Goal: Information Seeking & Learning: Learn about a topic

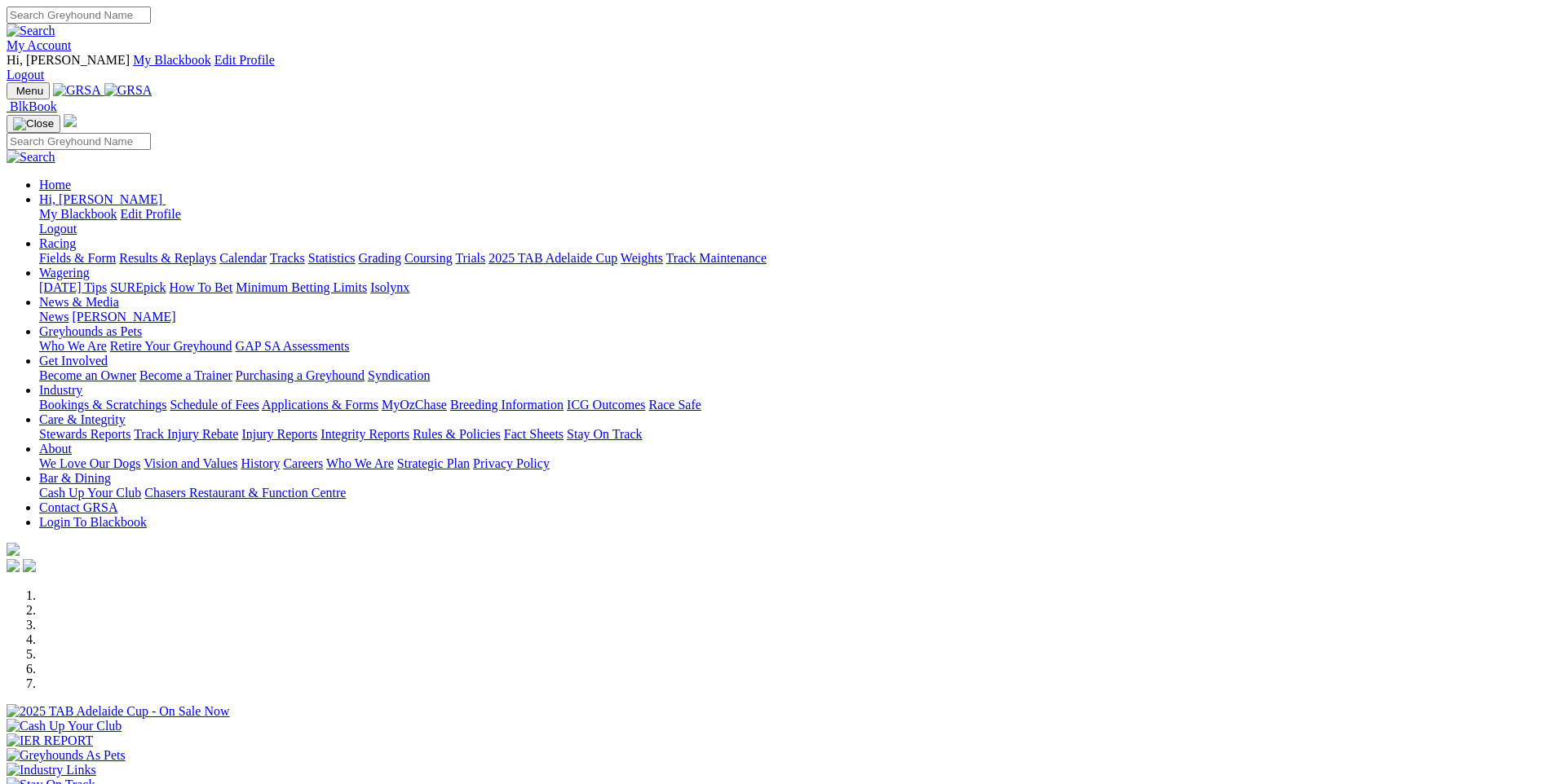
scroll to position [1141, 0]
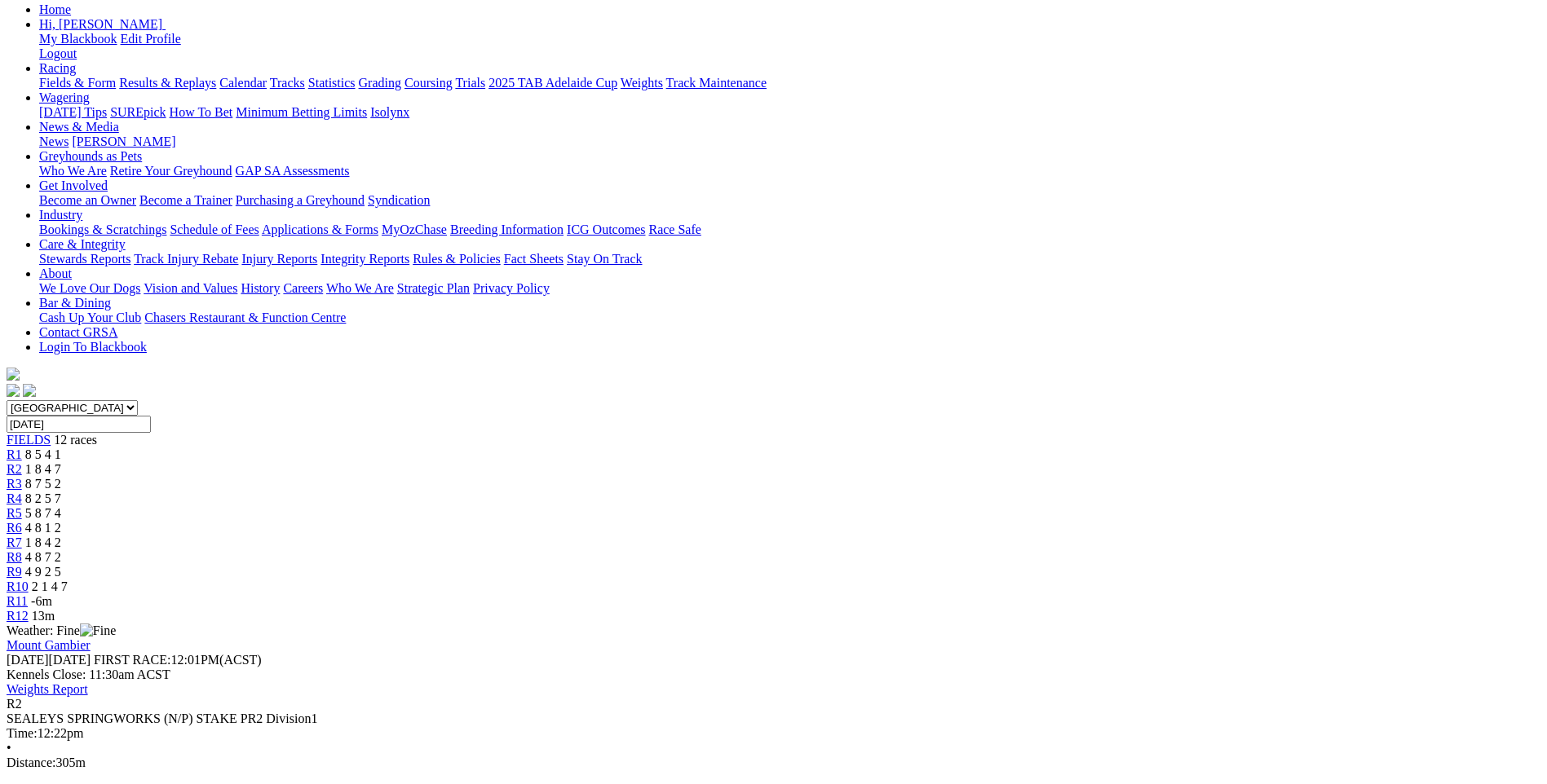
scroll to position [245, 0]
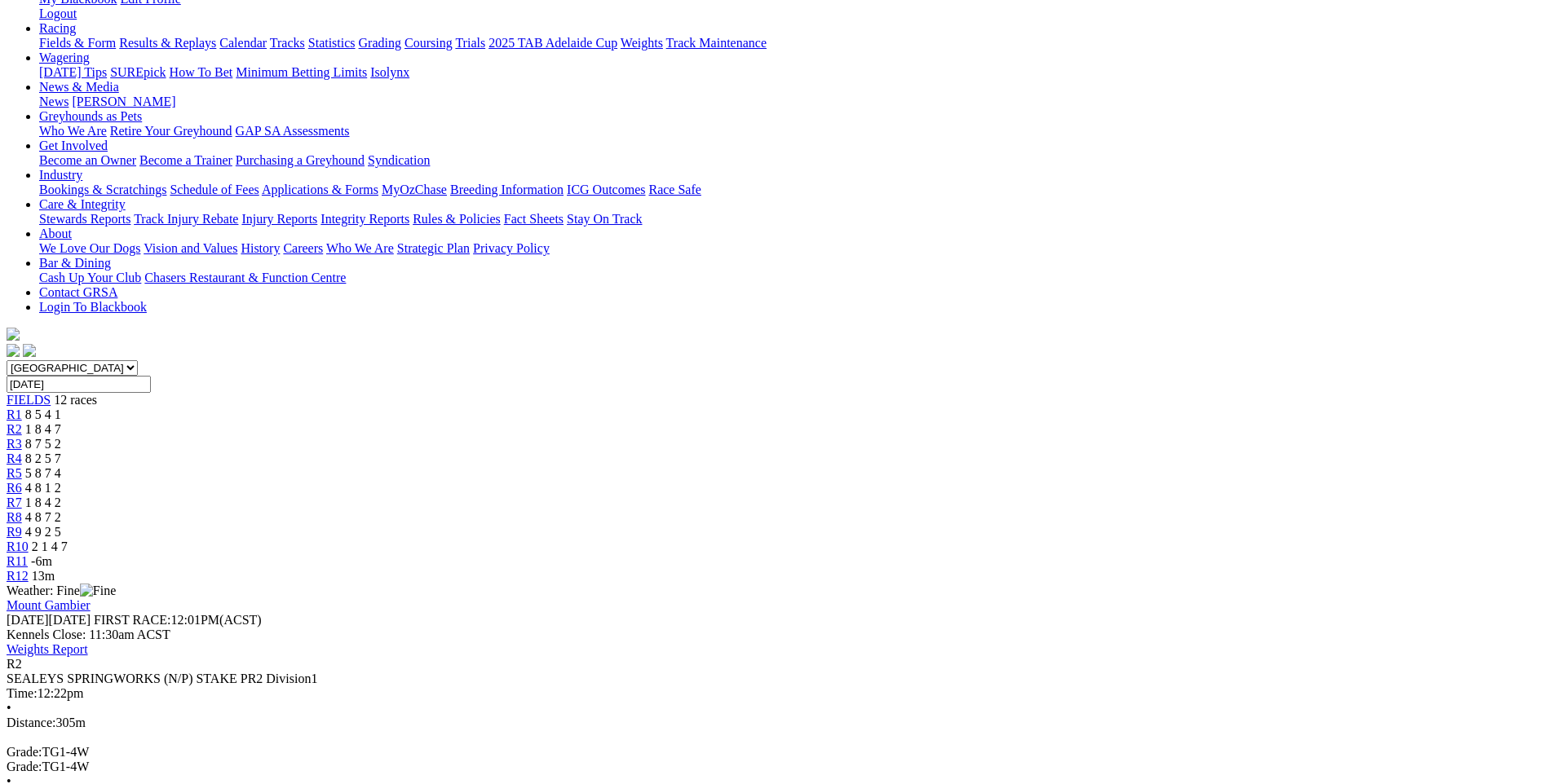
click at [22, 437] on span "R3" at bounding box center [14, 444] width 16 height 14
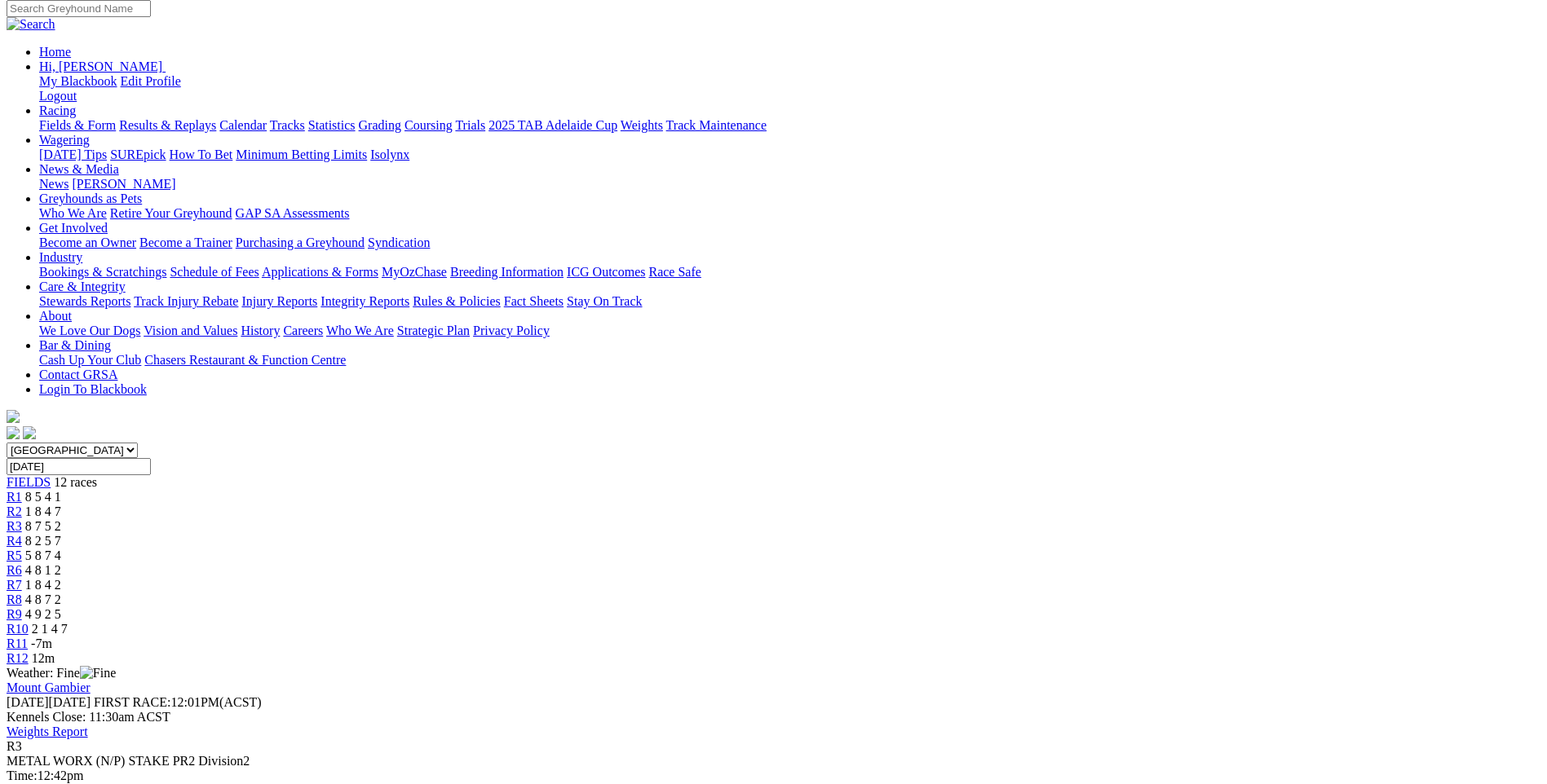
scroll to position [163, 0]
click at [22, 490] on link "R1" at bounding box center [14, 496] width 16 height 14
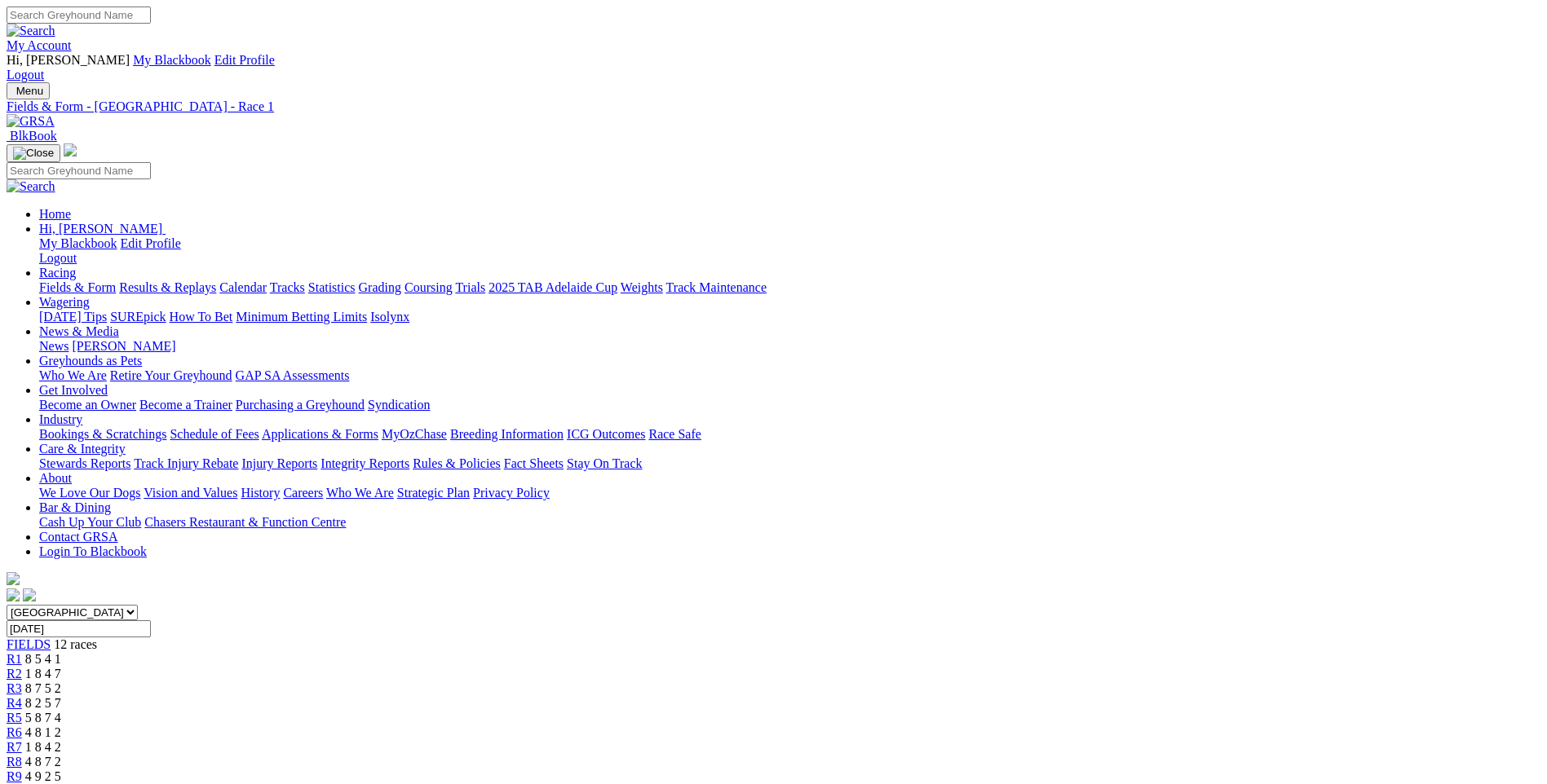
click at [22, 696] on span "R4" at bounding box center [14, 702] width 16 height 14
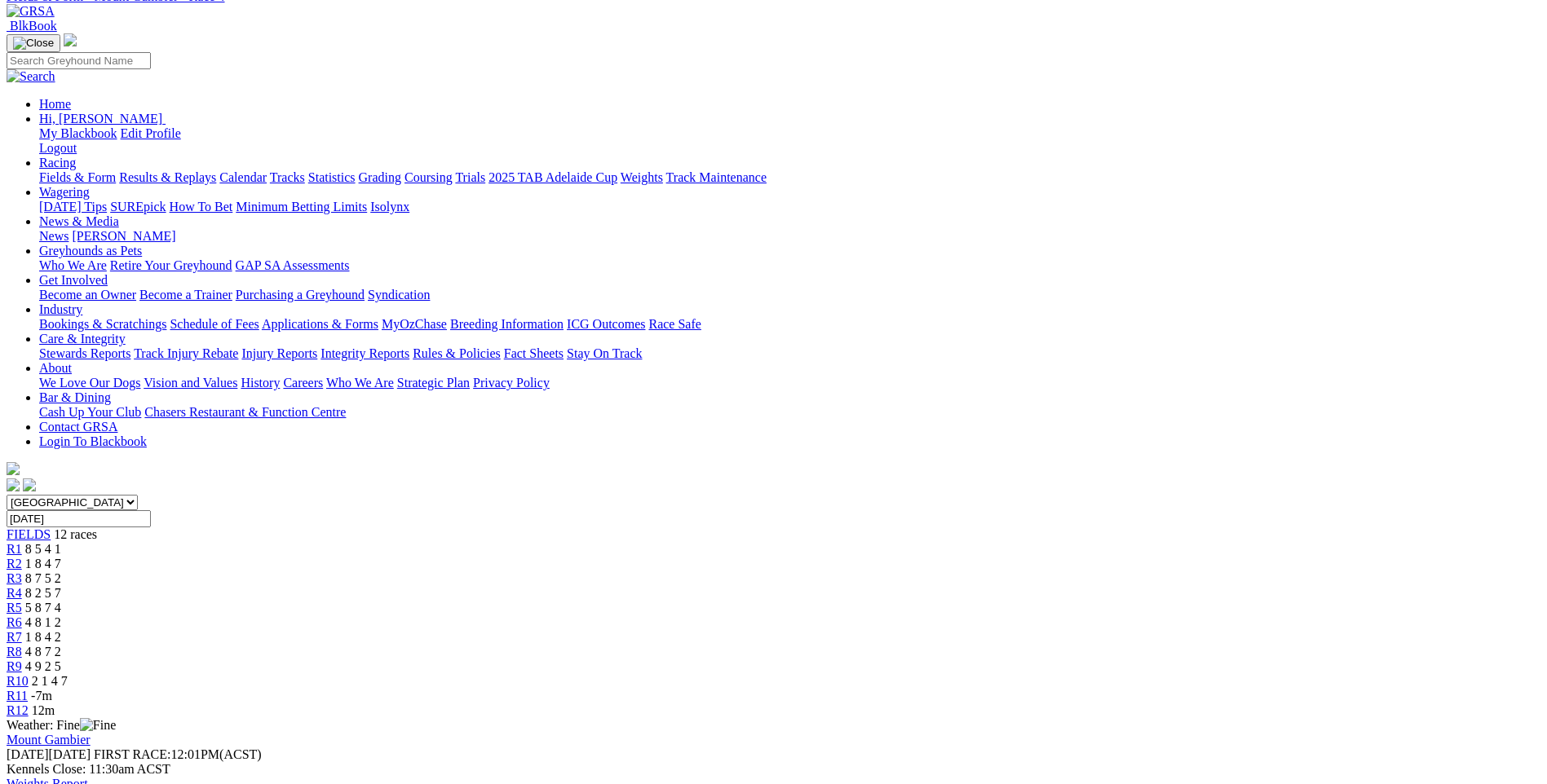
scroll to position [245, 0]
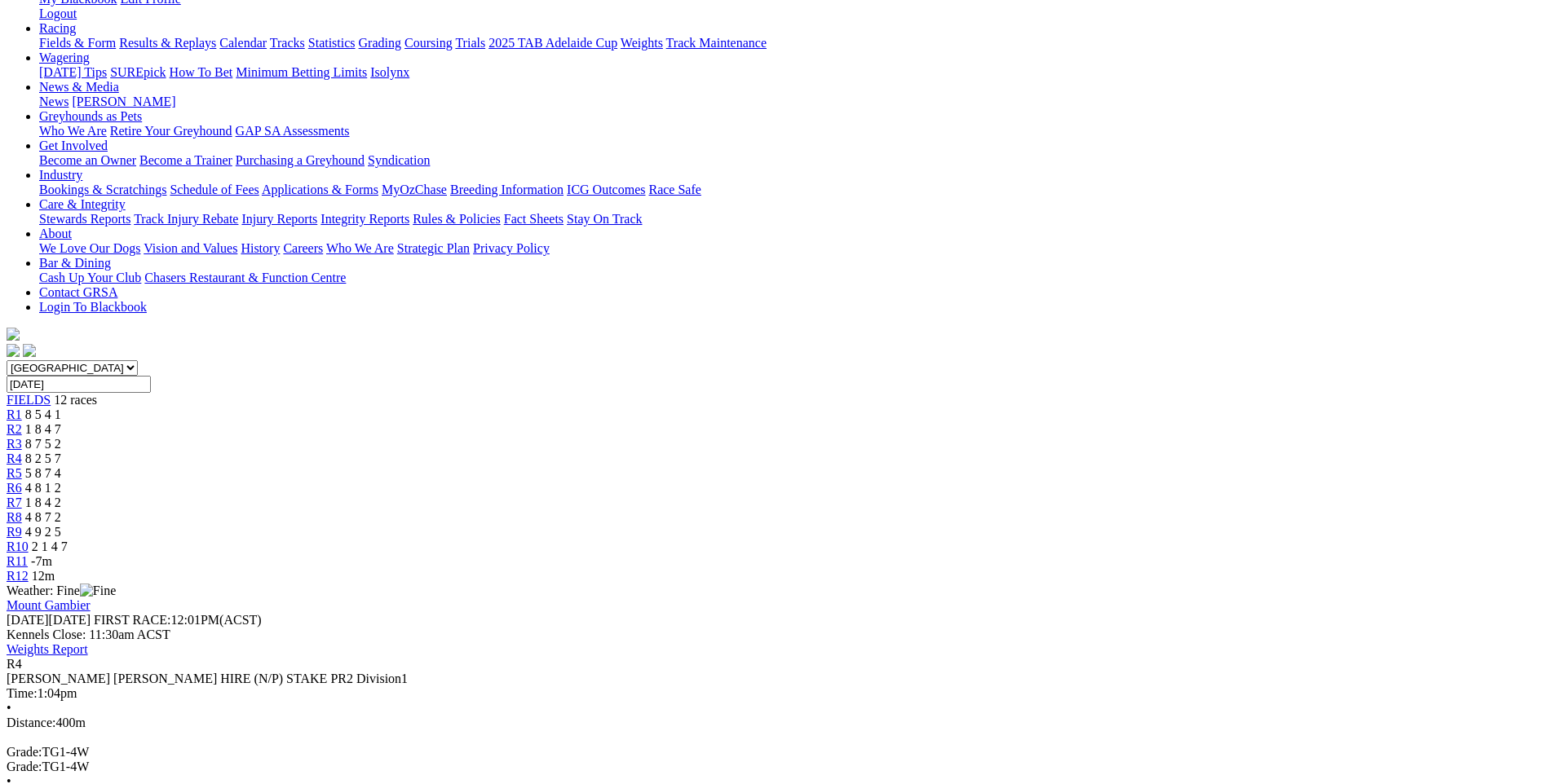
click at [710, 466] on div "R5 5 8 7 4" at bounding box center [773, 474] width 1534 height 15
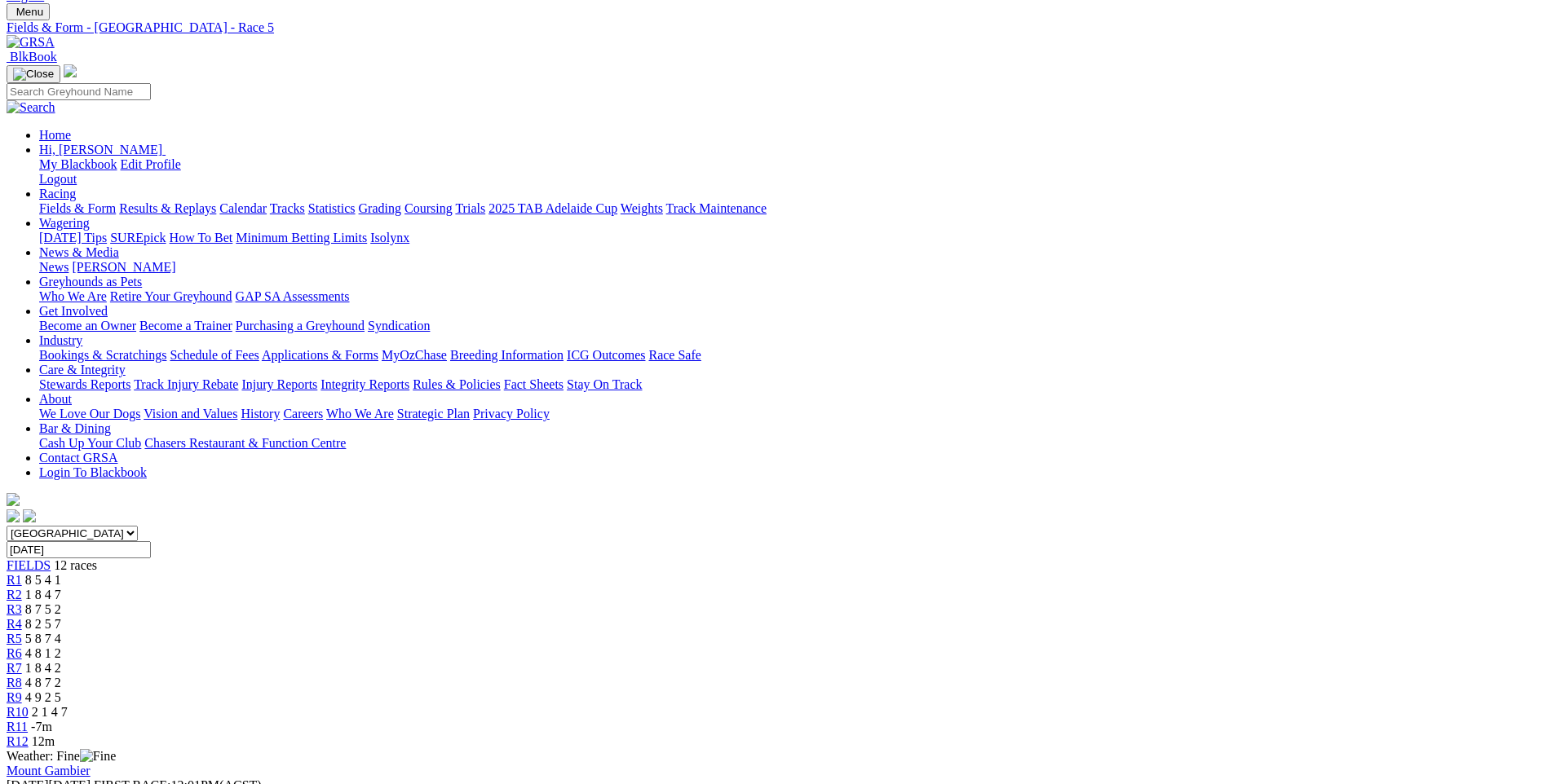
scroll to position [163, 0]
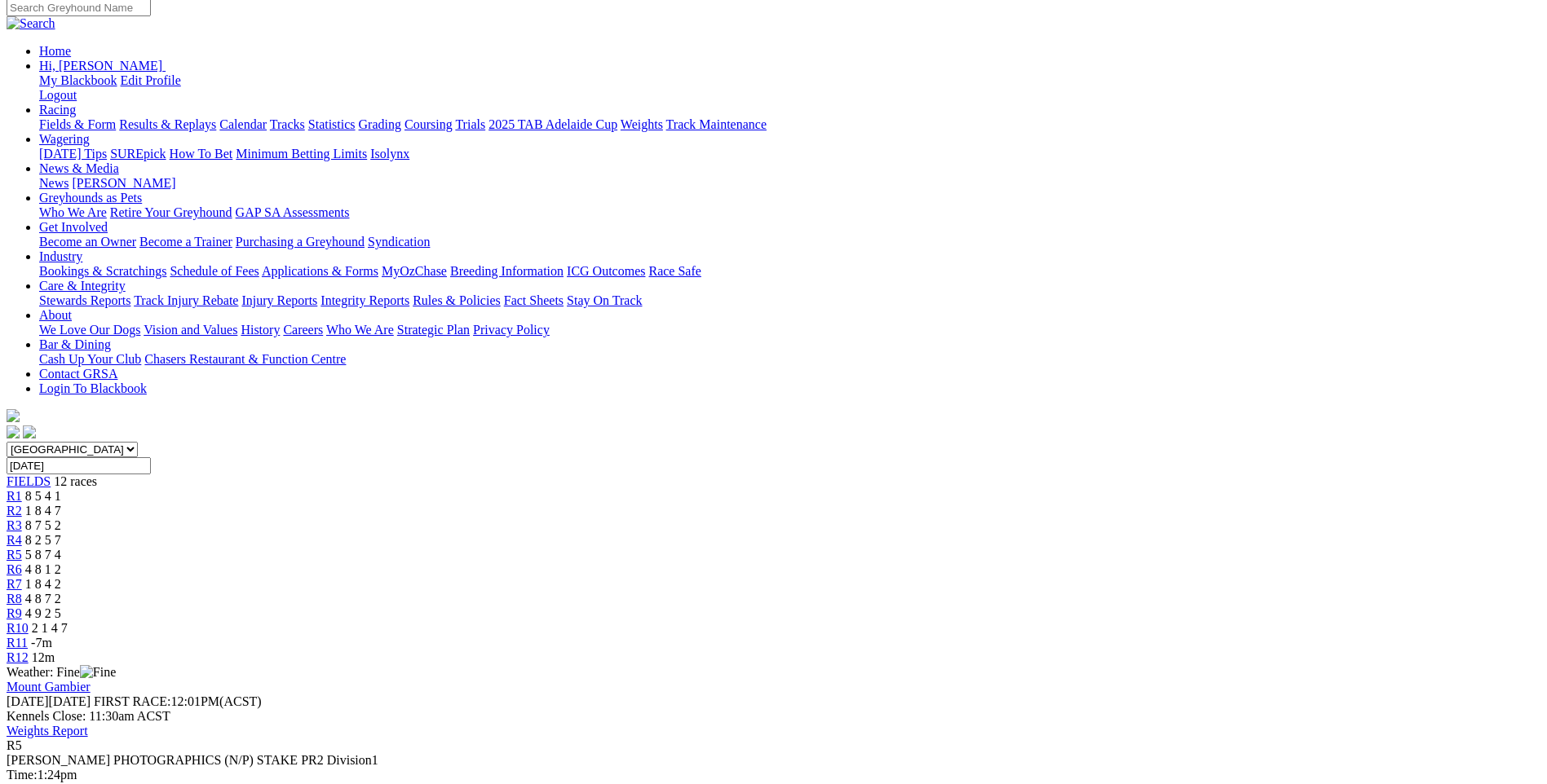
click at [22, 563] on span "R6" at bounding box center [14, 569] width 16 height 14
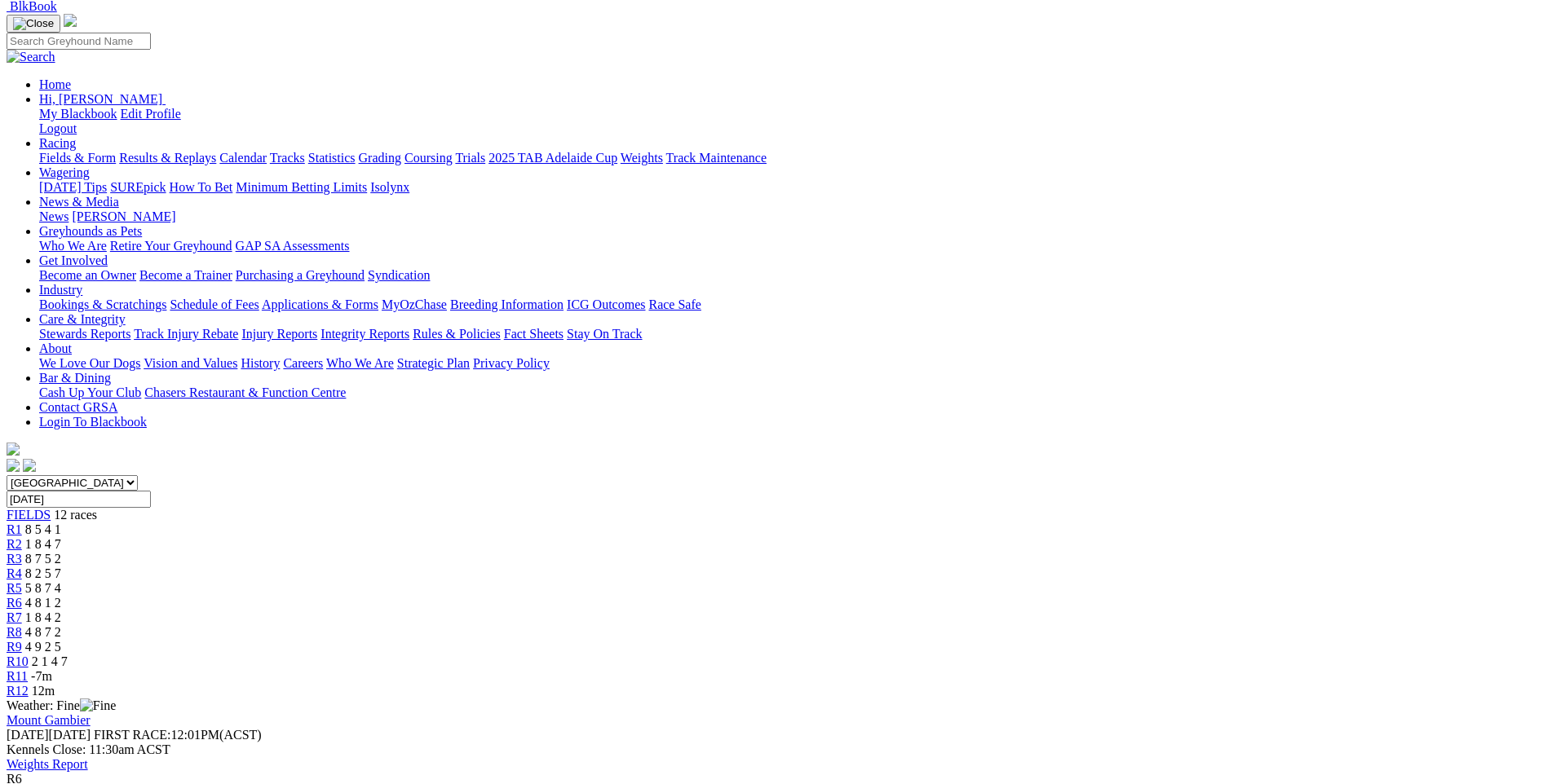
scroll to position [163, 0]
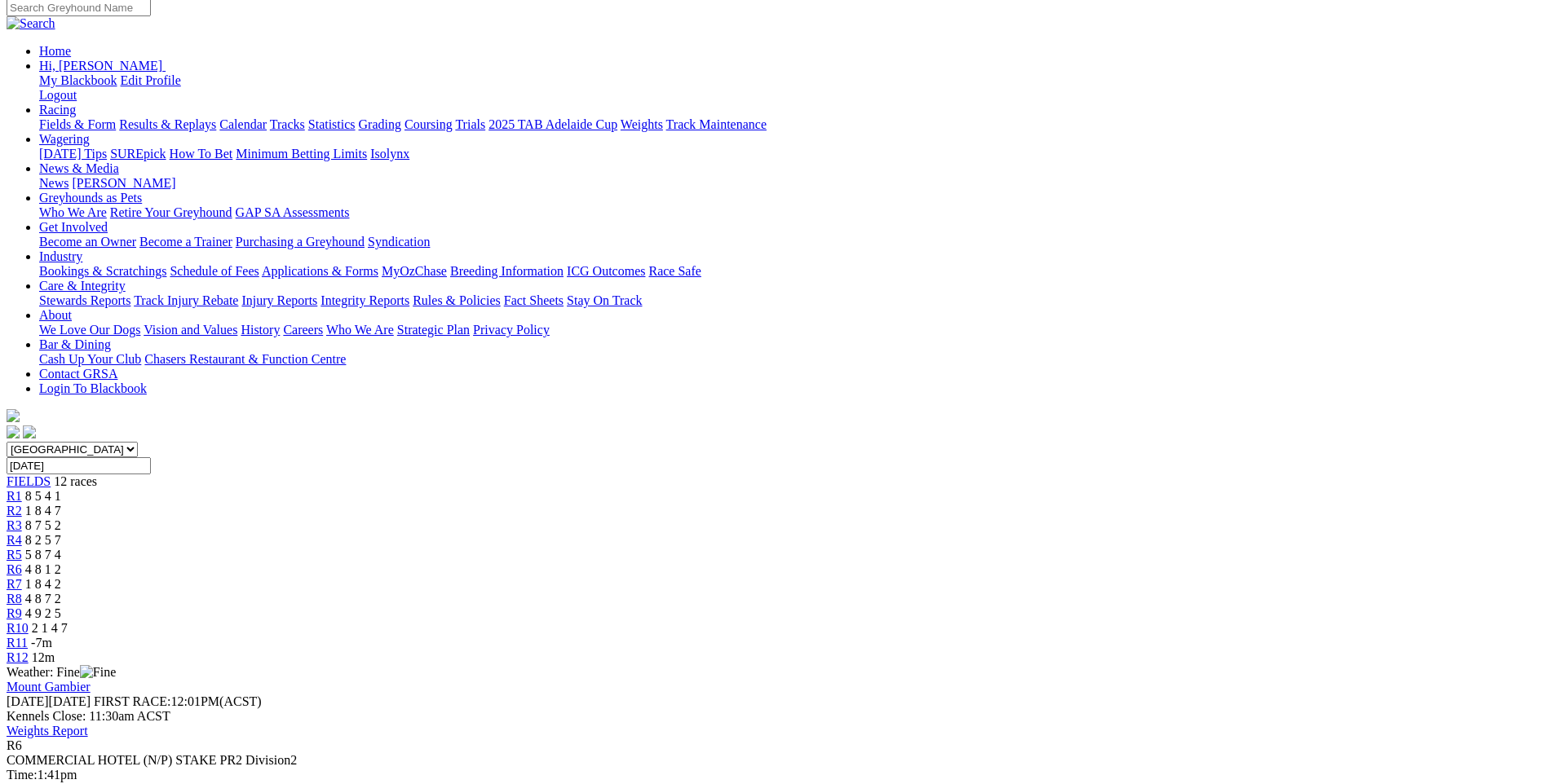
click at [22, 578] on link "R7" at bounding box center [14, 584] width 16 height 14
click at [22, 592] on span "R8" at bounding box center [14, 598] width 16 height 14
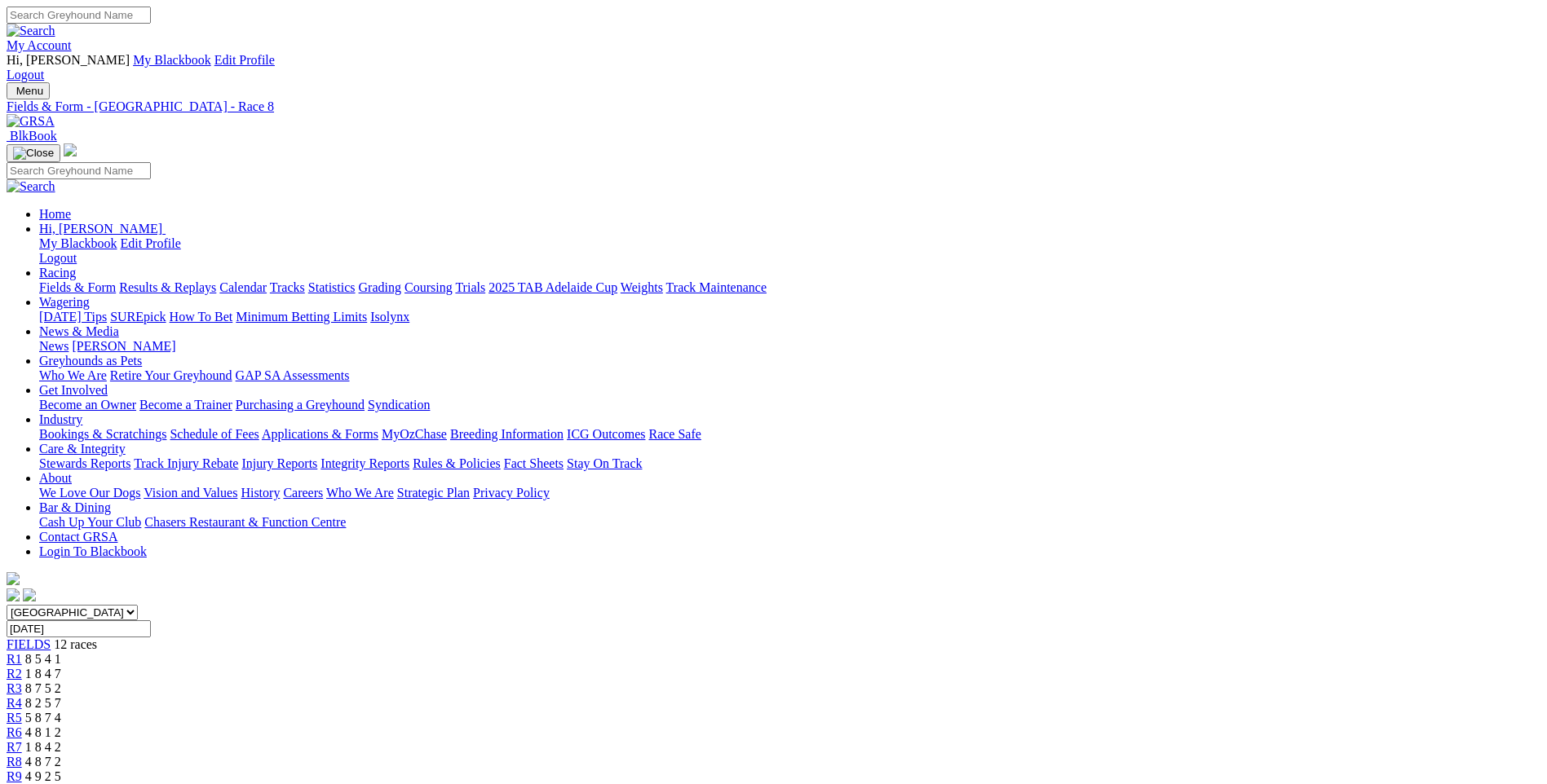
click at [22, 770] on span "R9" at bounding box center [14, 776] width 16 height 14
click at [28, 784] on span "R10" at bounding box center [17, 791] width 22 height 14
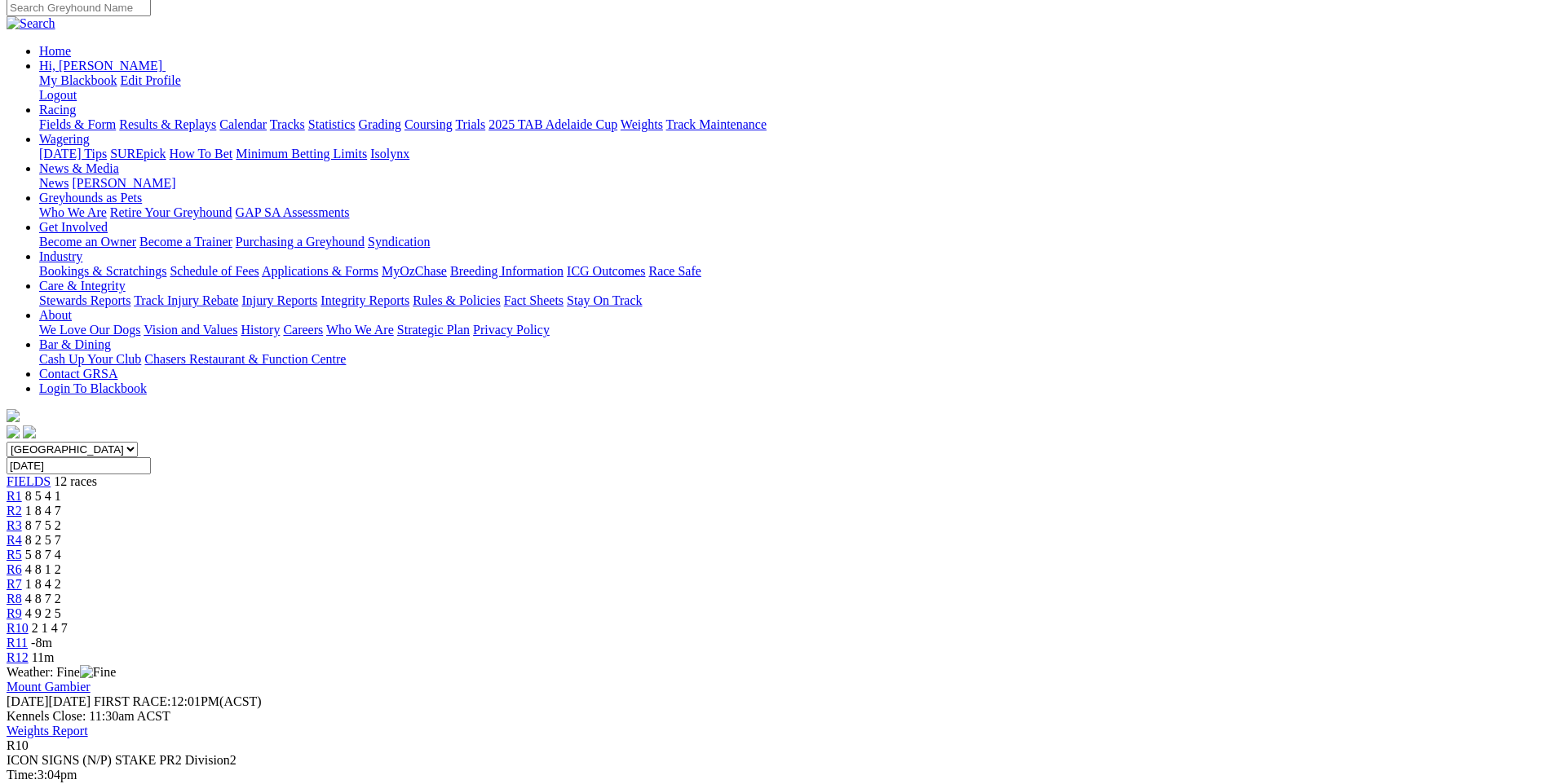
click at [28, 636] on span "R11" at bounding box center [17, 642] width 22 height 14
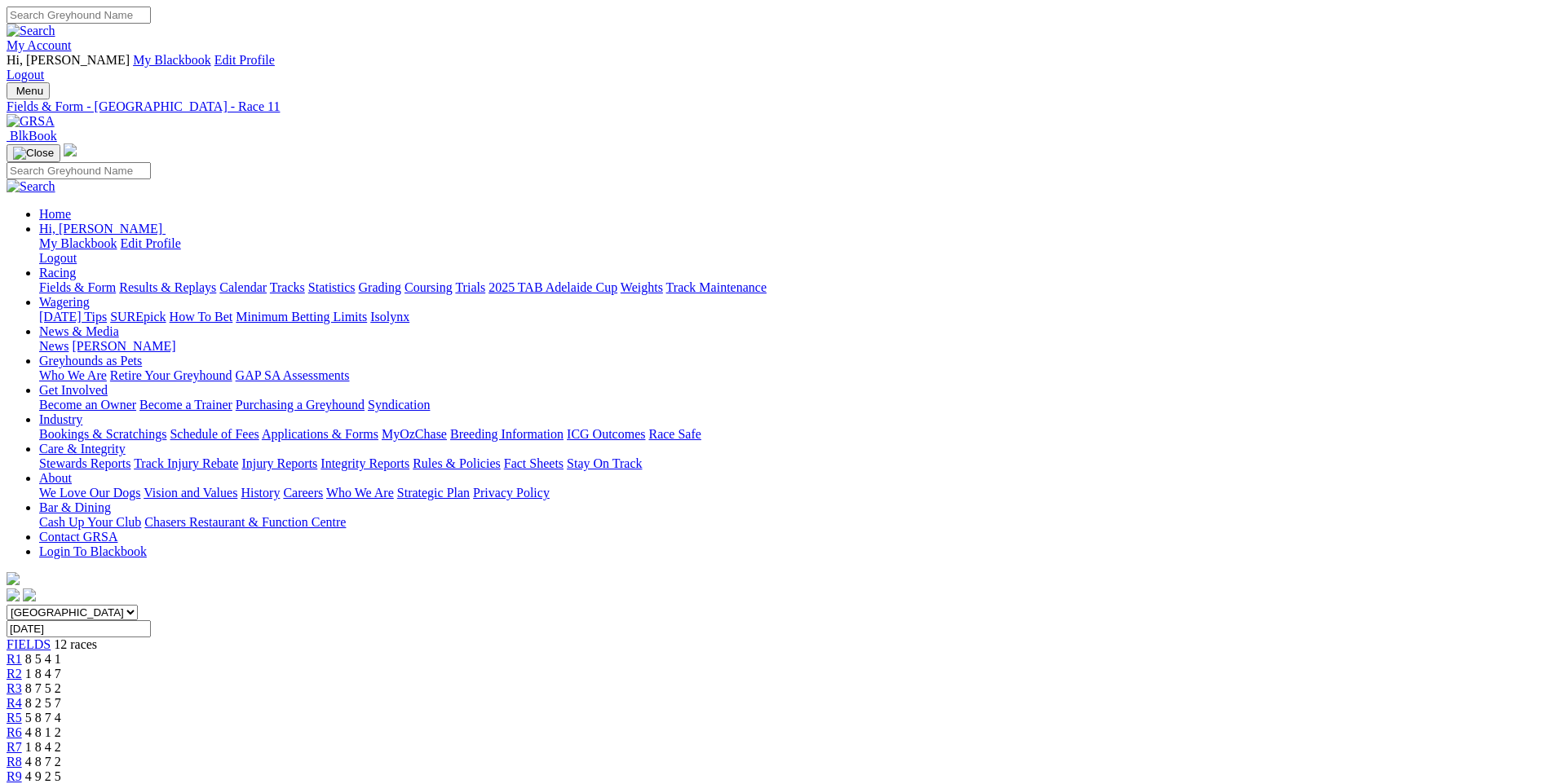
click at [22, 653] on span "R1" at bounding box center [14, 659] width 16 height 14
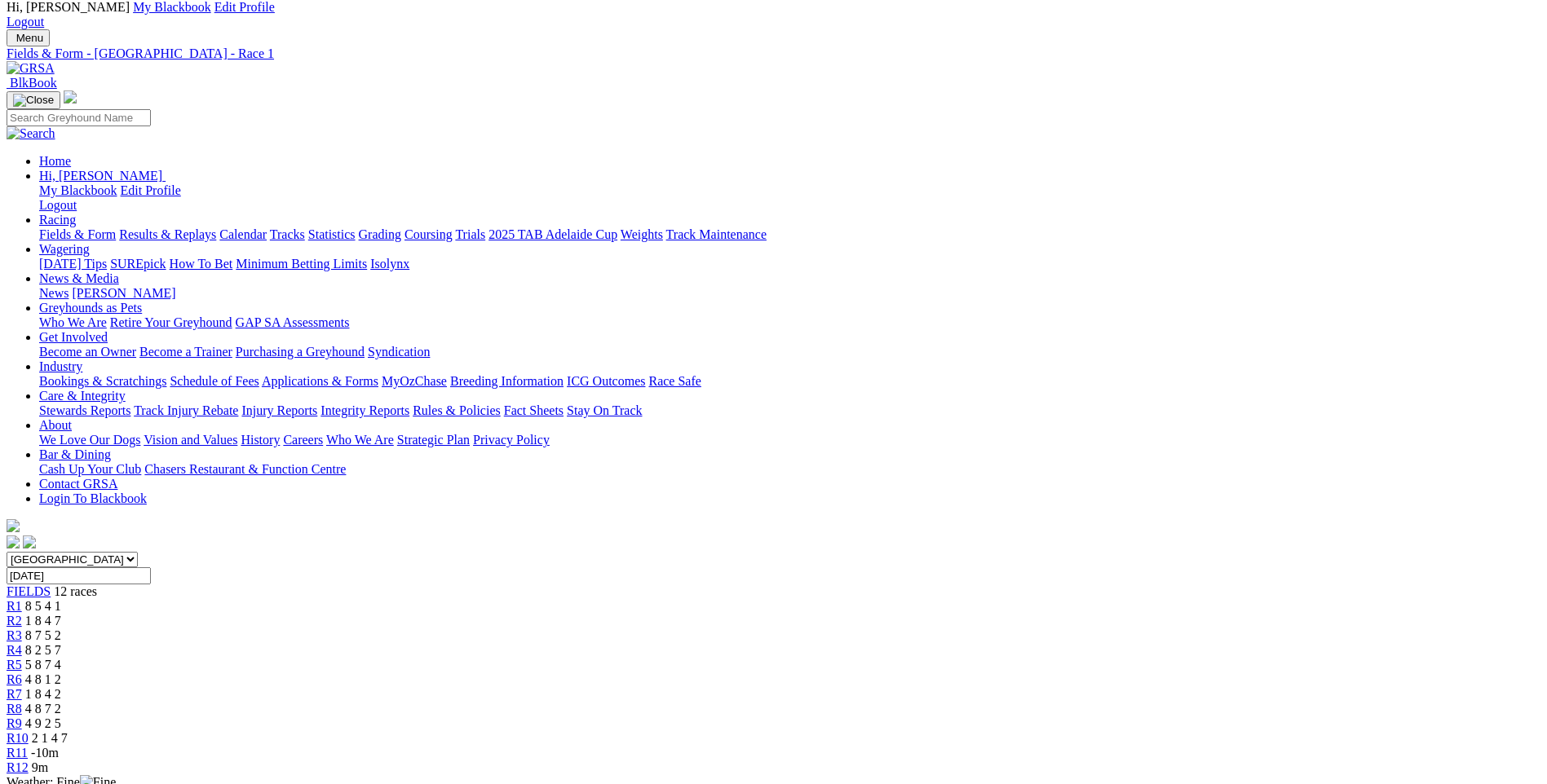
scroll to position [82, 0]
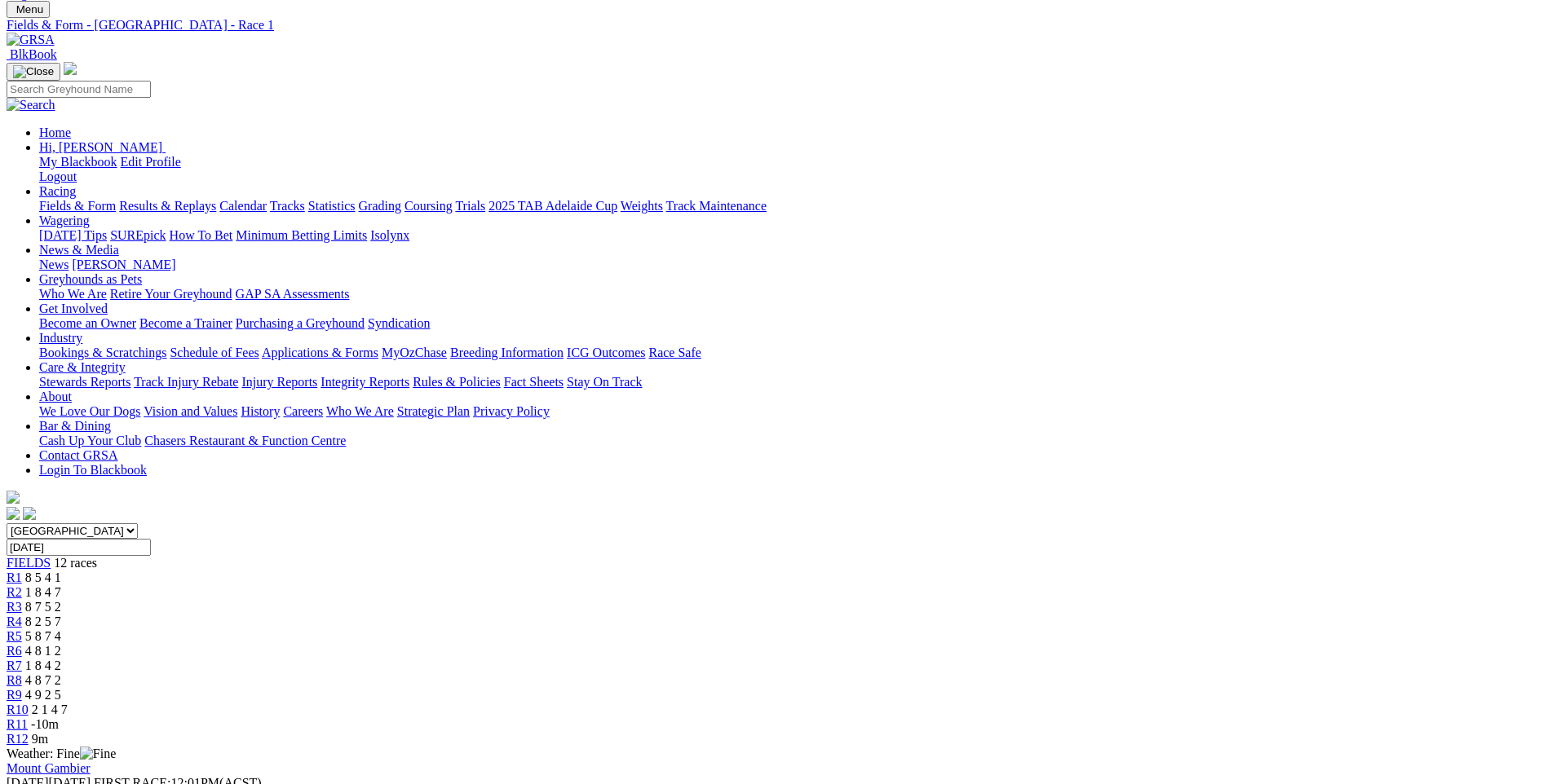
click at [22, 585] on span "R2" at bounding box center [14, 592] width 16 height 14
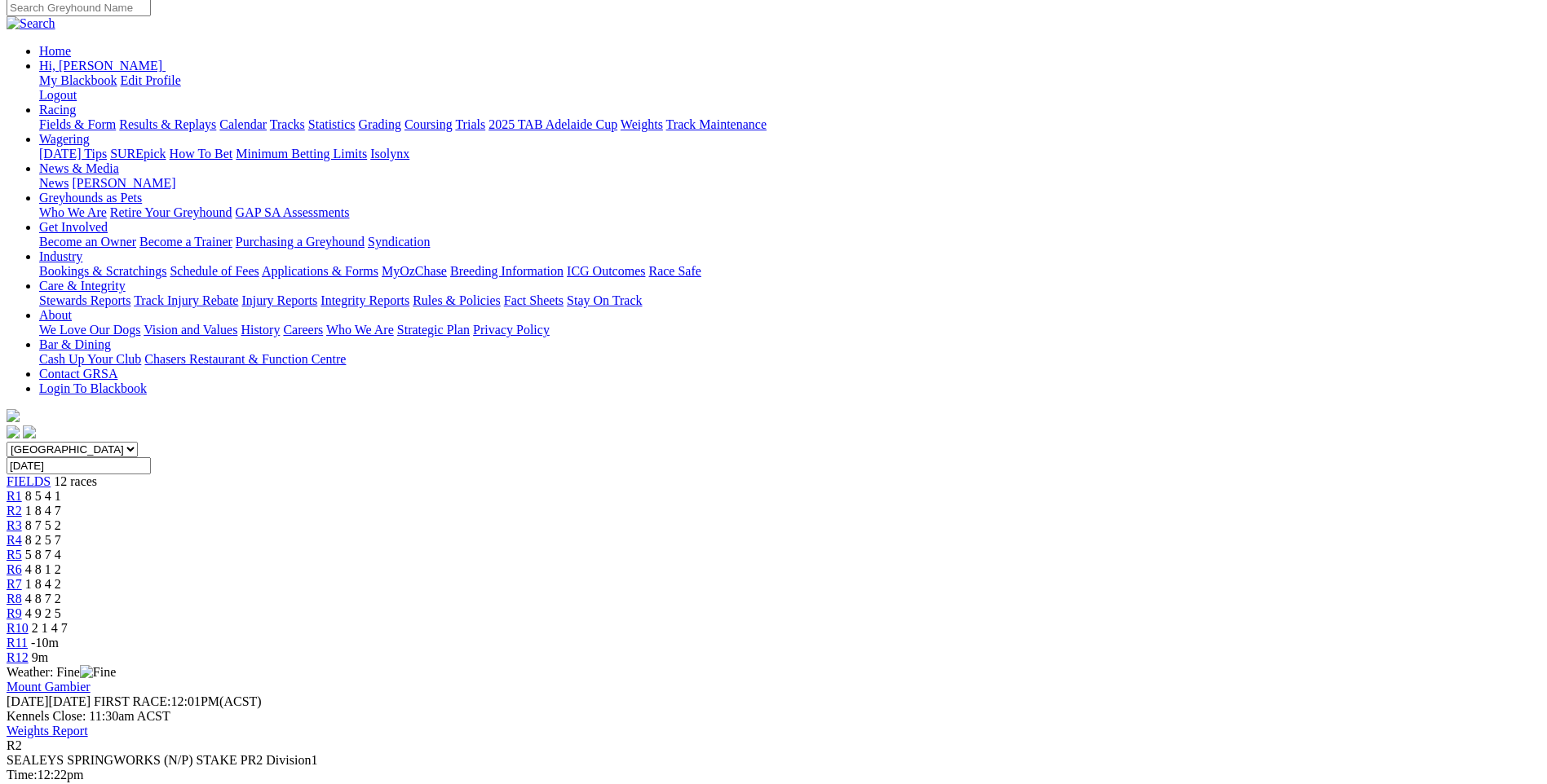
click at [22, 519] on span "R3" at bounding box center [14, 525] width 16 height 14
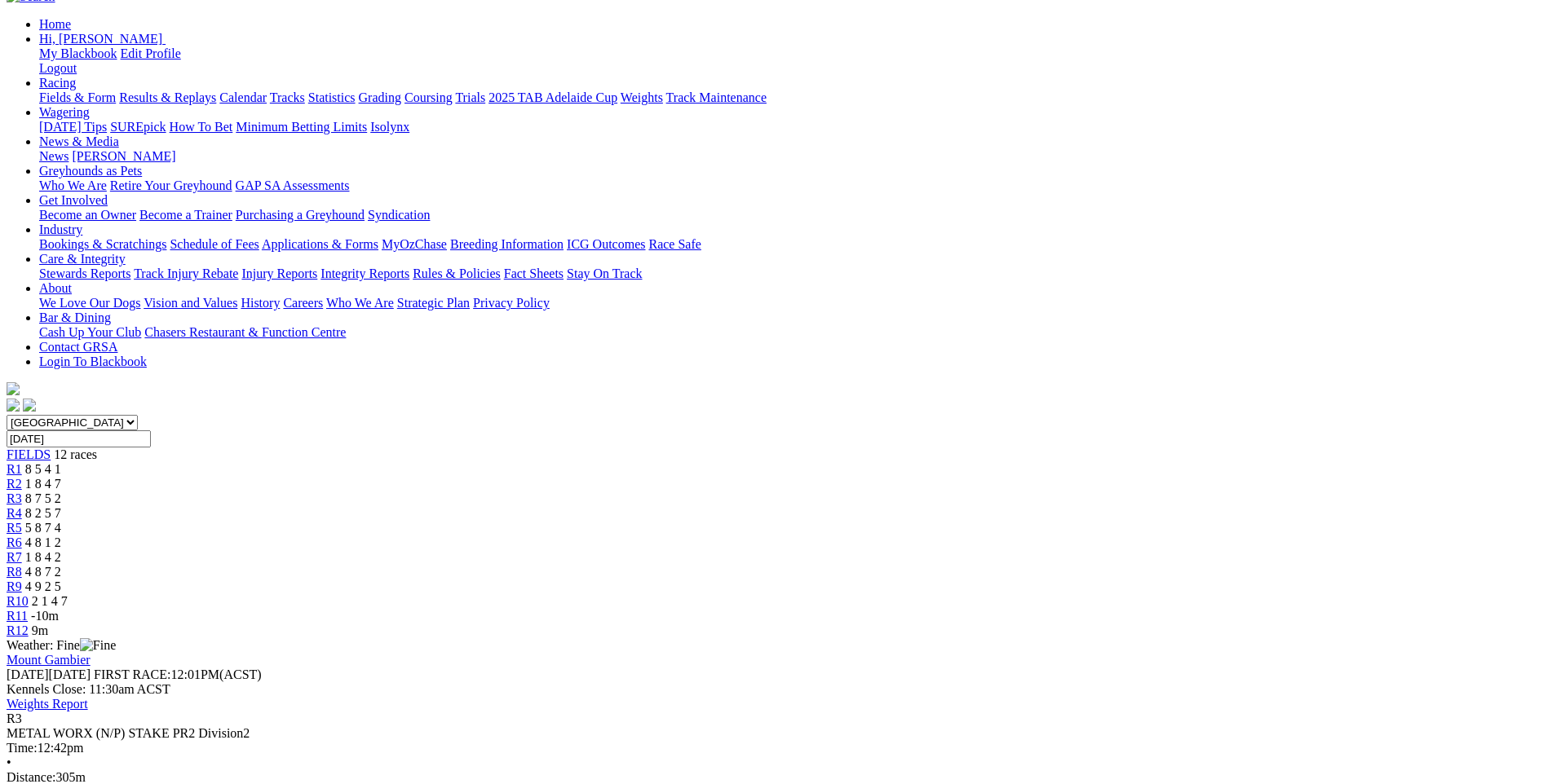
scroll to position [163, 0]
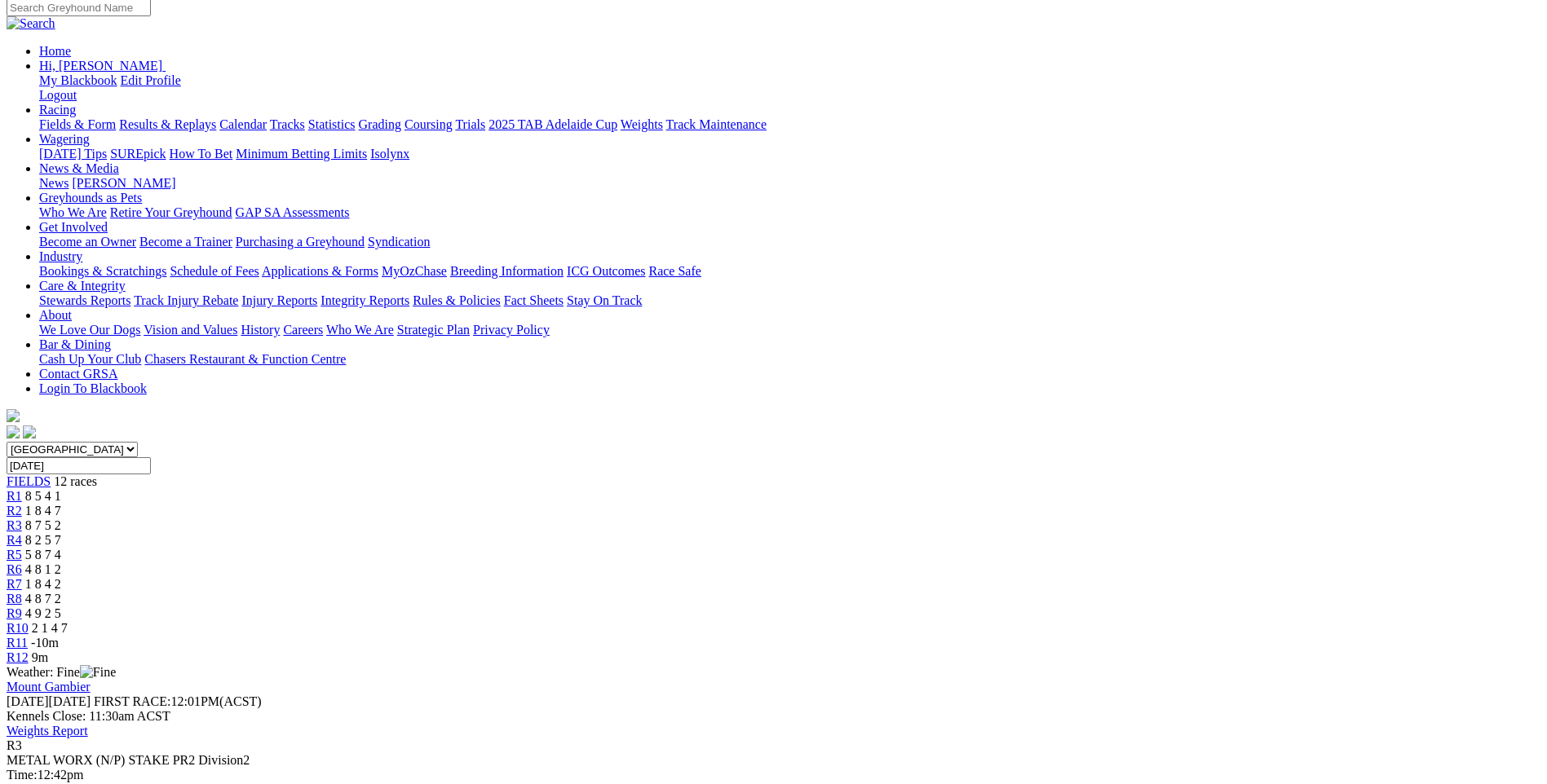
click at [22, 534] on span "R4" at bounding box center [14, 540] width 16 height 14
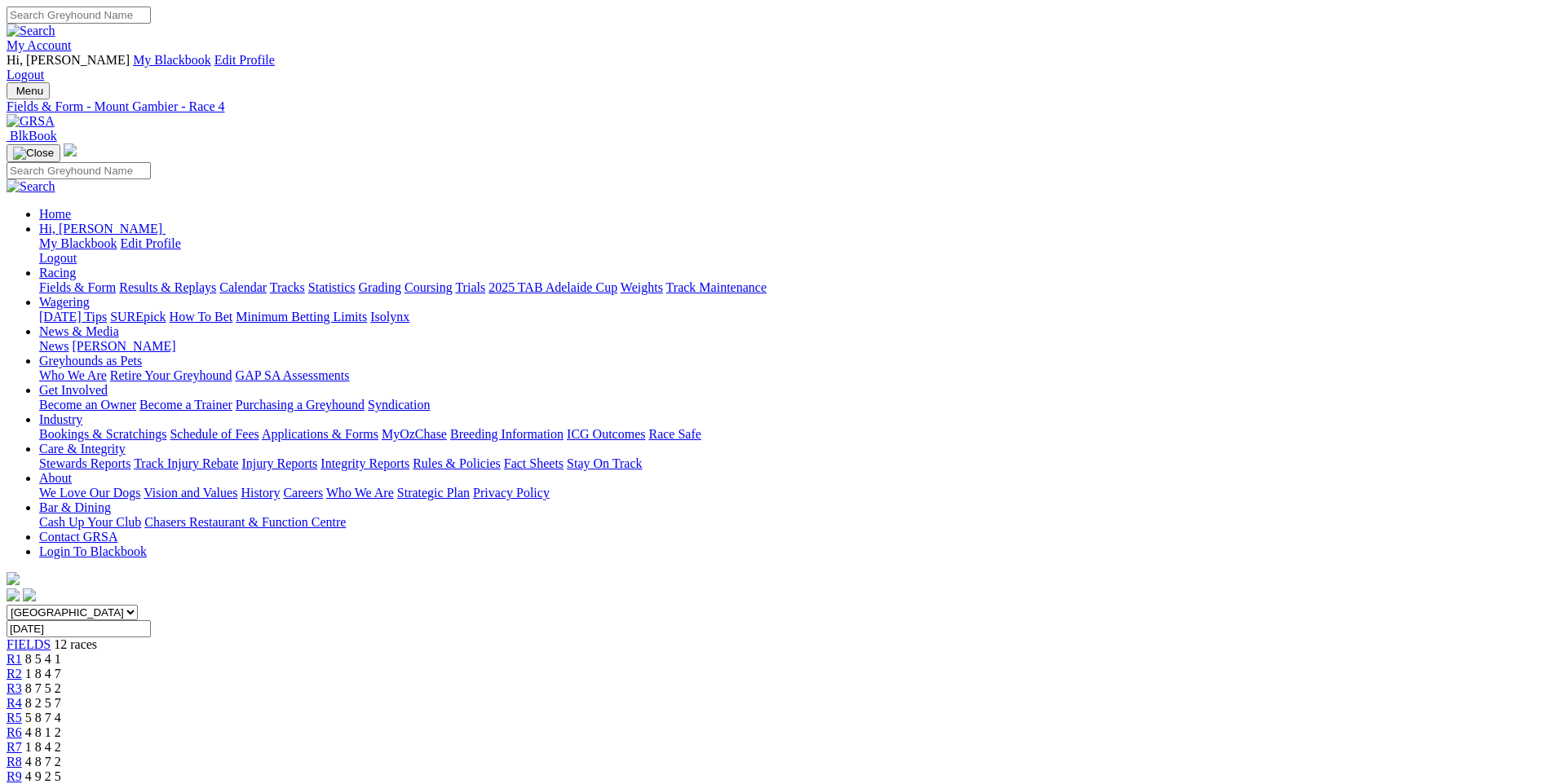
click at [22, 711] on span "R5" at bounding box center [14, 717] width 16 height 14
click at [115, 280] on link "Fields & Form" at bounding box center [78, 287] width 77 height 14
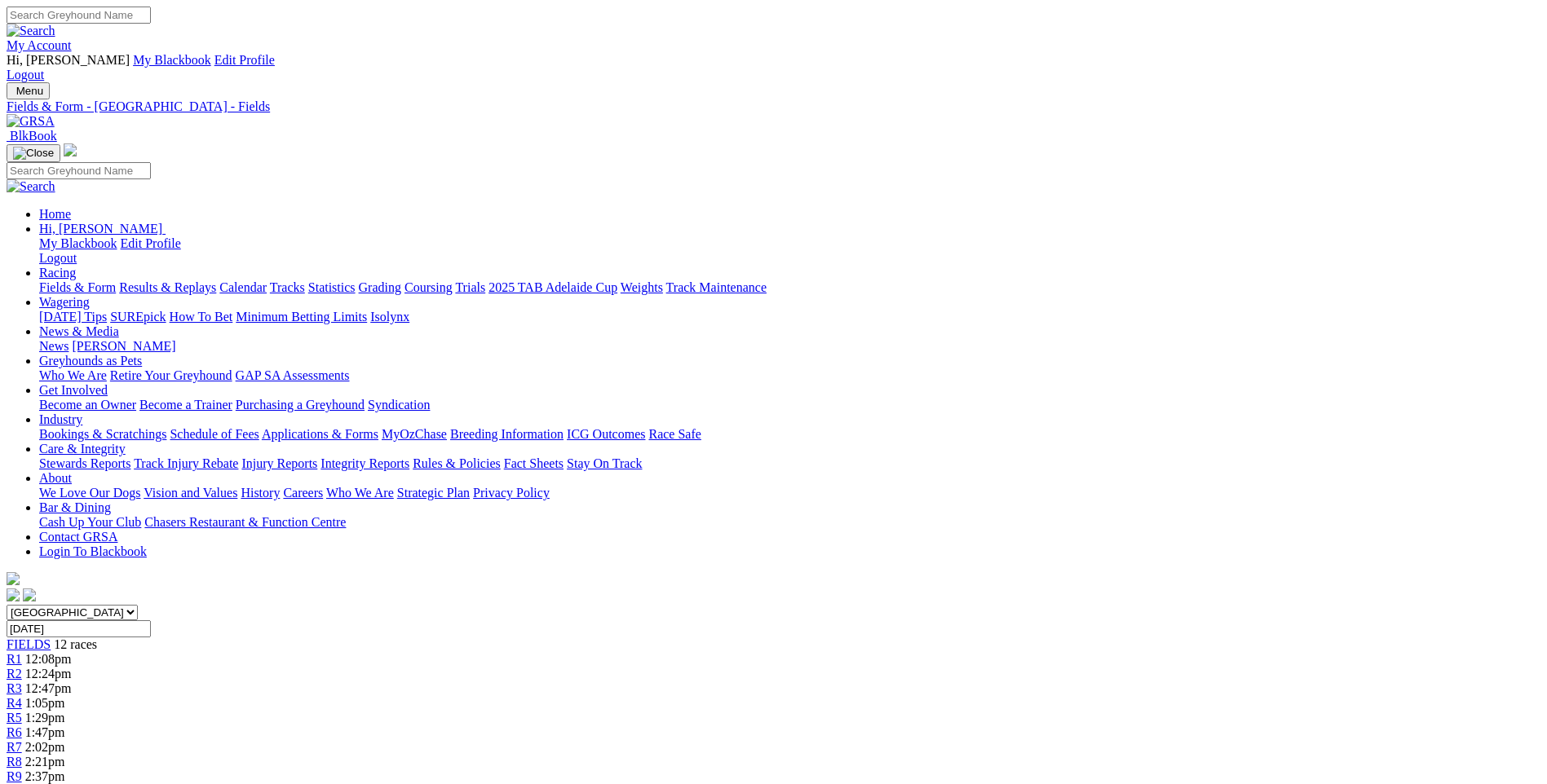
click at [22, 696] on span "R4" at bounding box center [14, 702] width 16 height 14
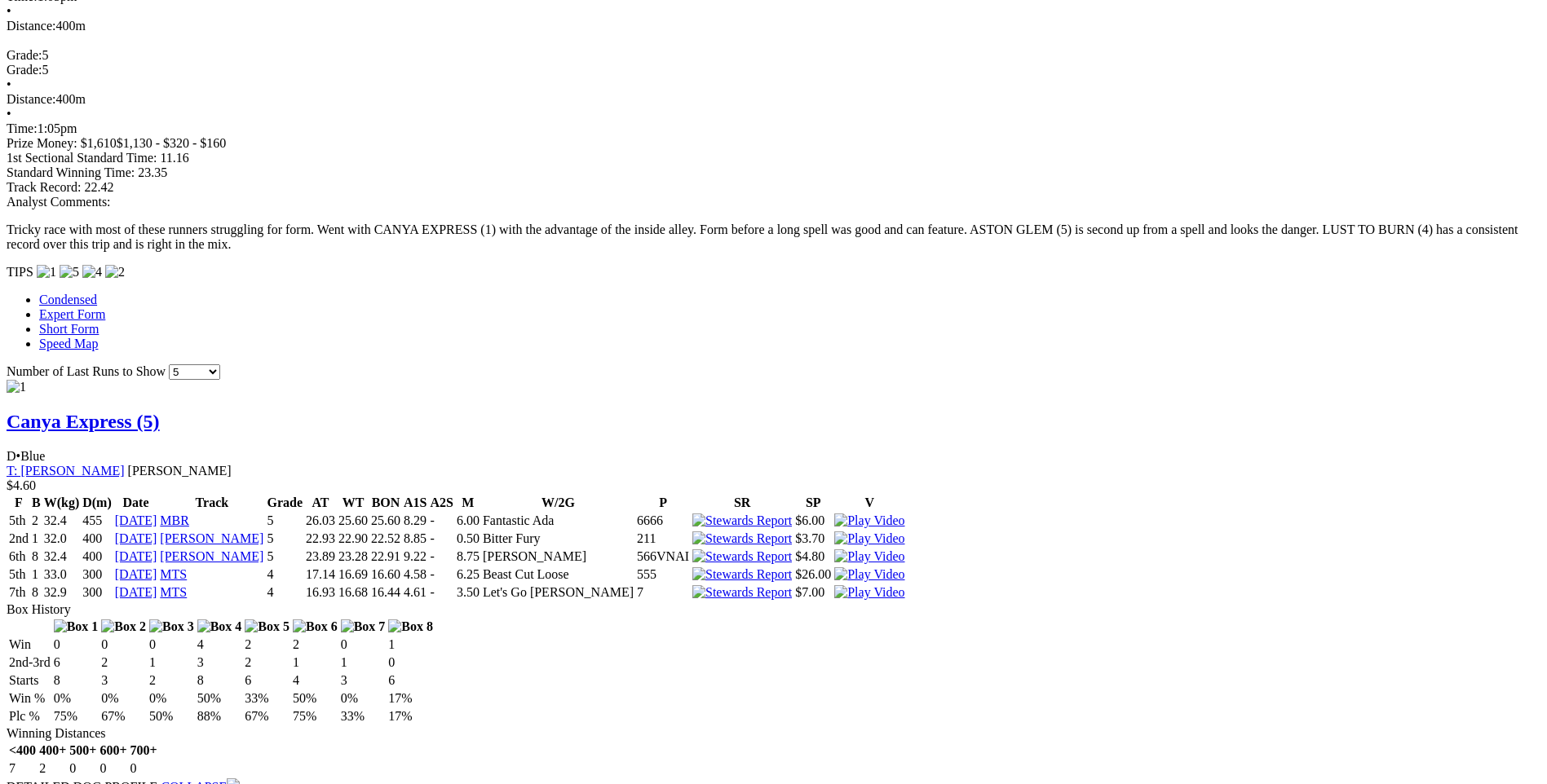
scroll to position [1304, 0]
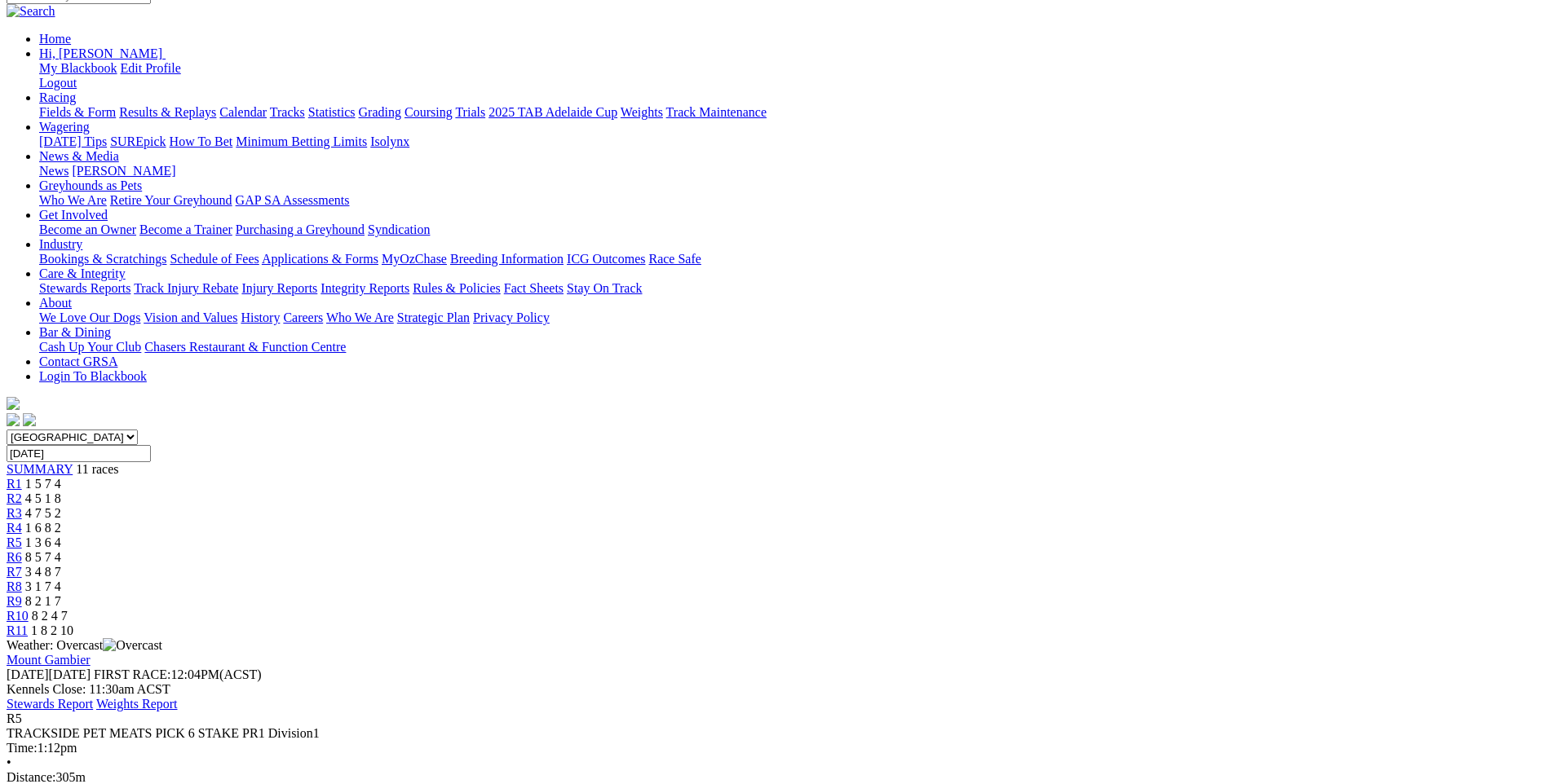
scroll to position [163, 0]
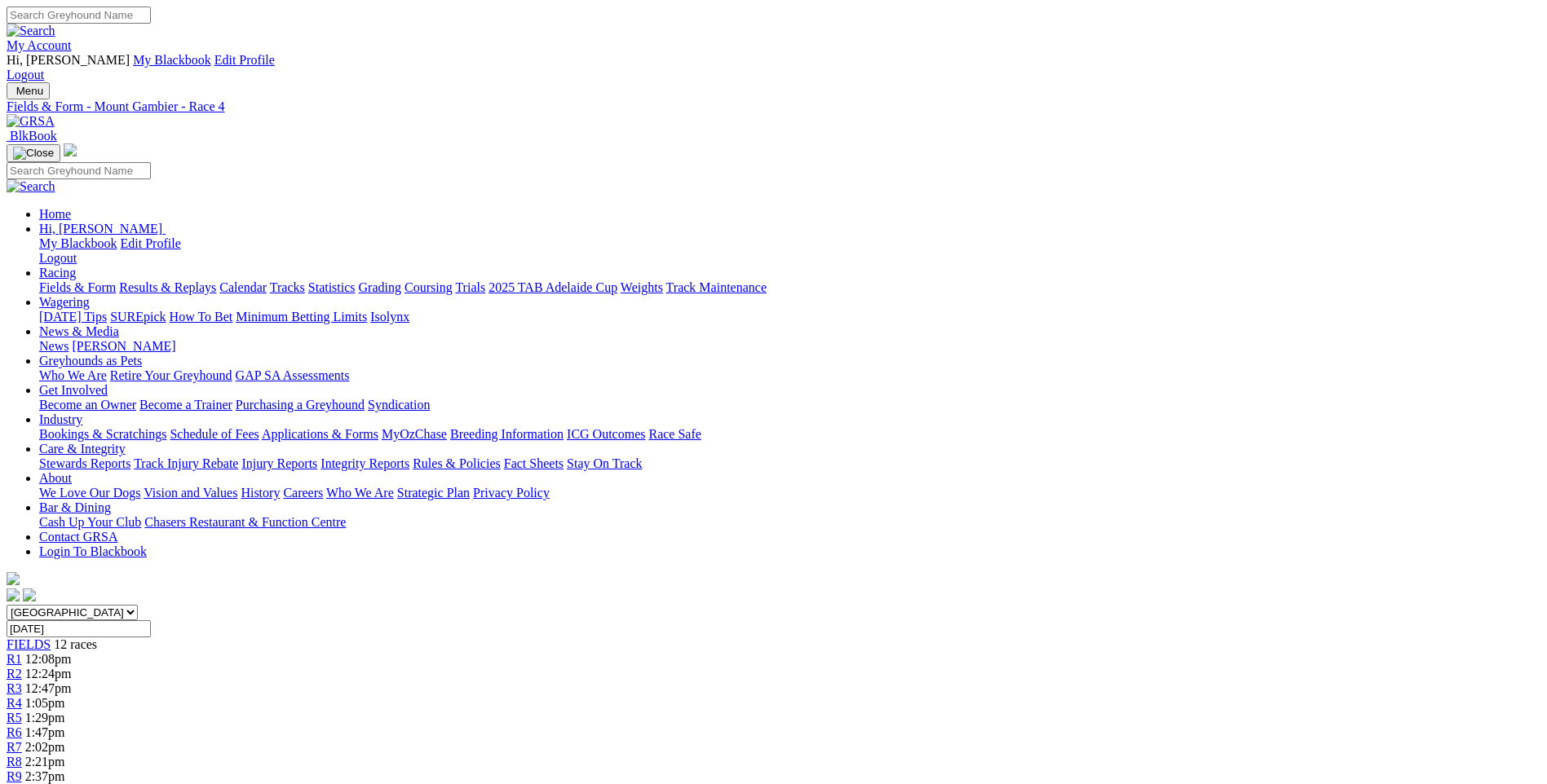
click at [22, 682] on span "R3" at bounding box center [14, 688] width 16 height 14
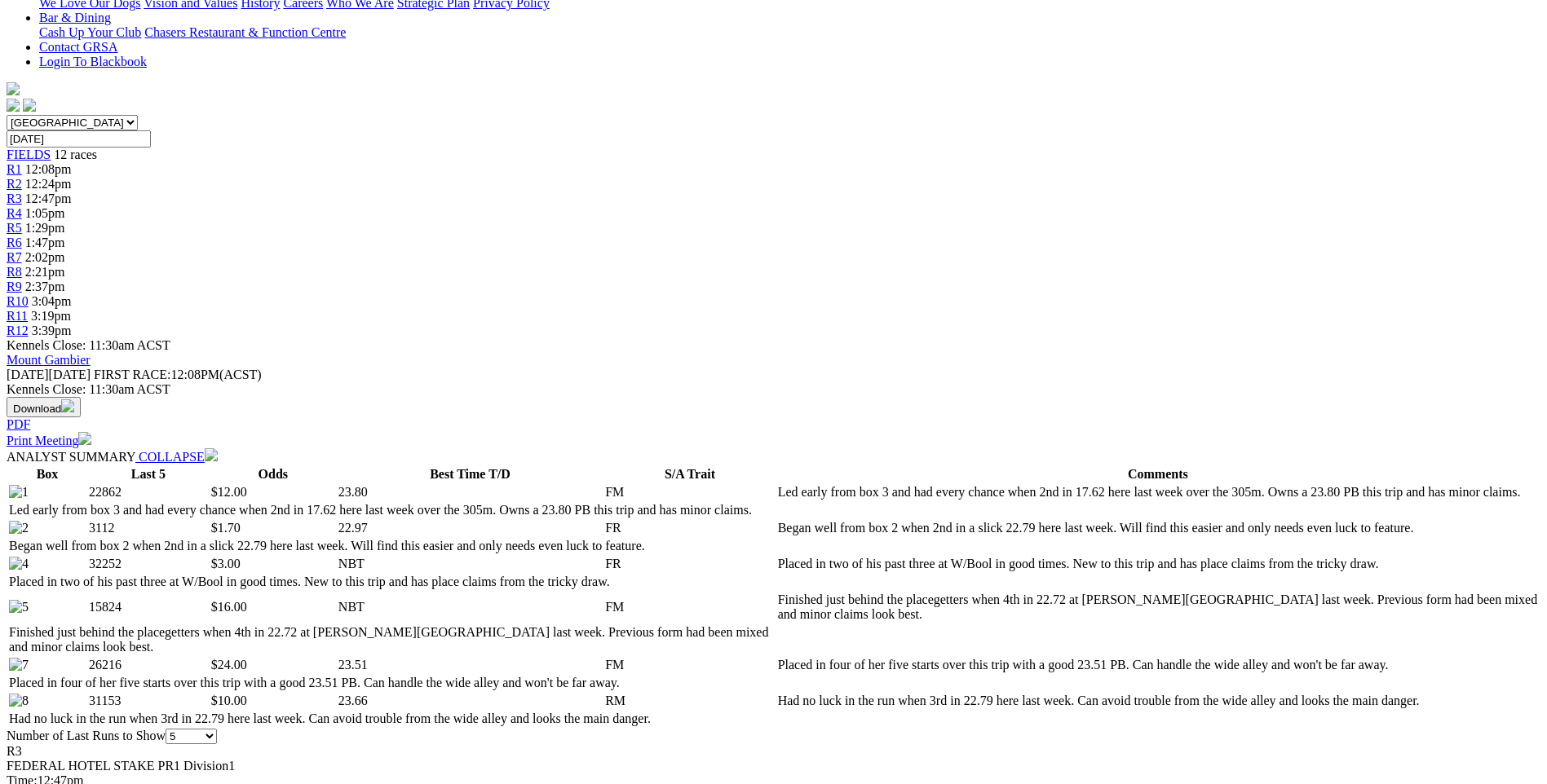
scroll to position [490, 0]
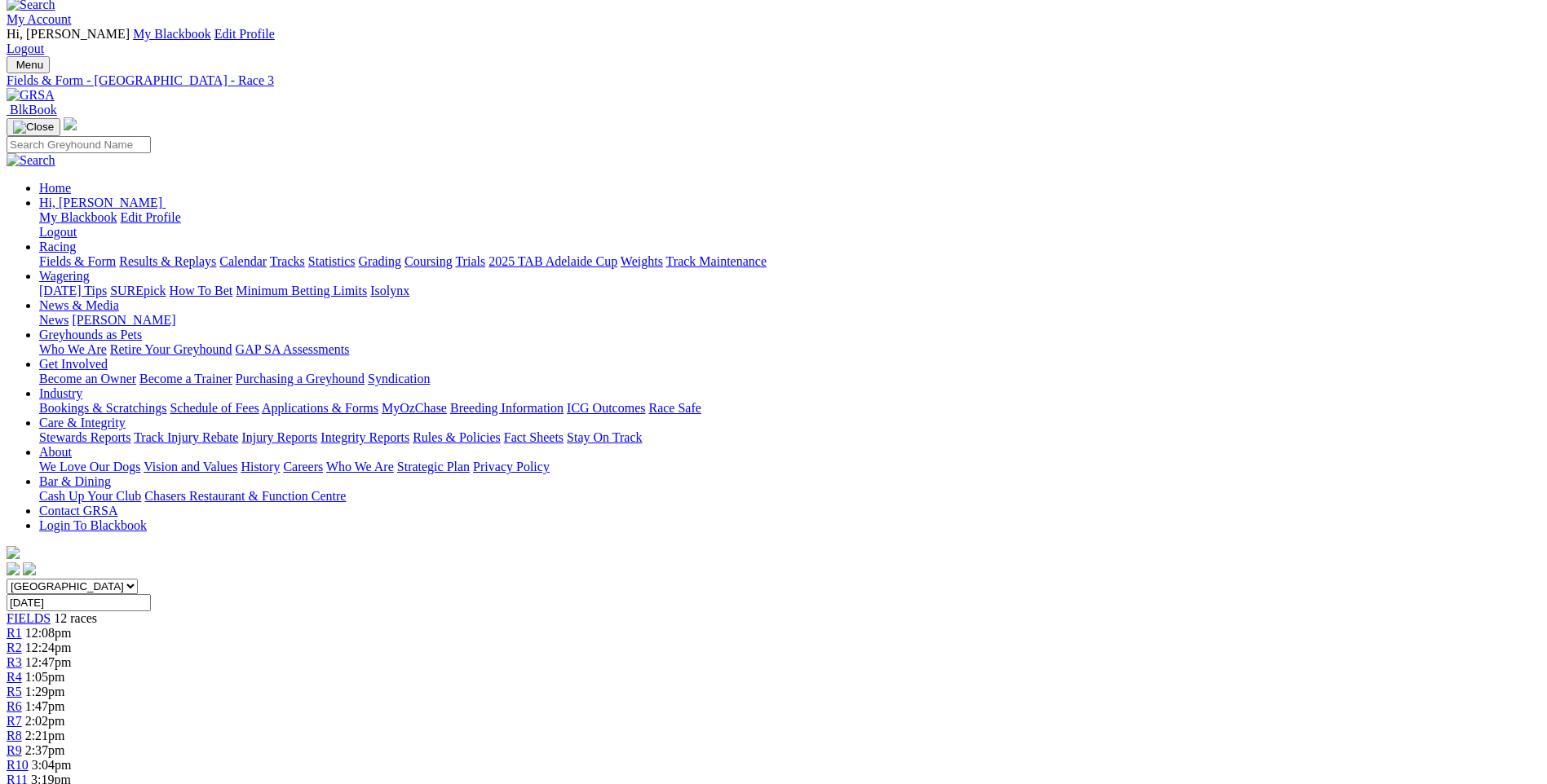
scroll to position [0, 0]
